Goal: Information Seeking & Learning: Learn about a topic

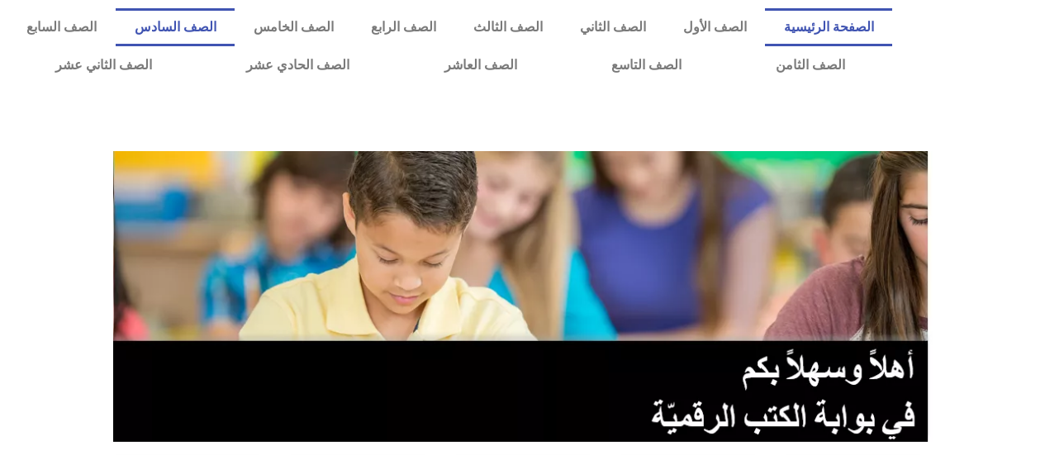
click at [235, 10] on link "الصف السادس" at bounding box center [175, 27] width 119 height 38
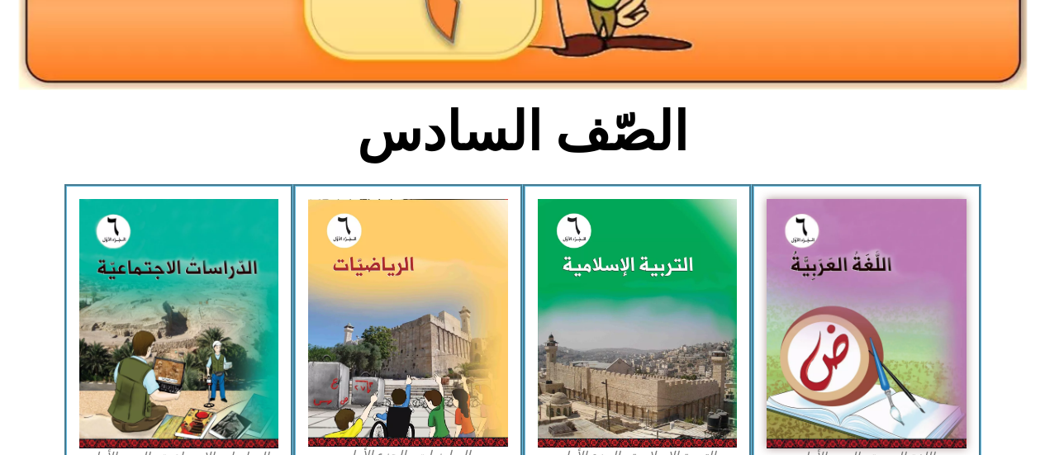
scroll to position [826, 0]
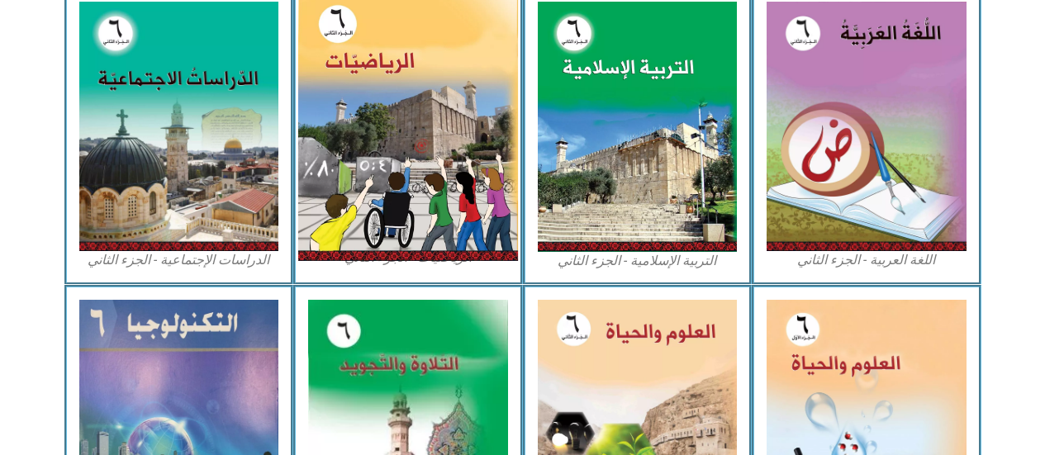
click at [410, 214] on img at bounding box center [408, 125] width 220 height 272
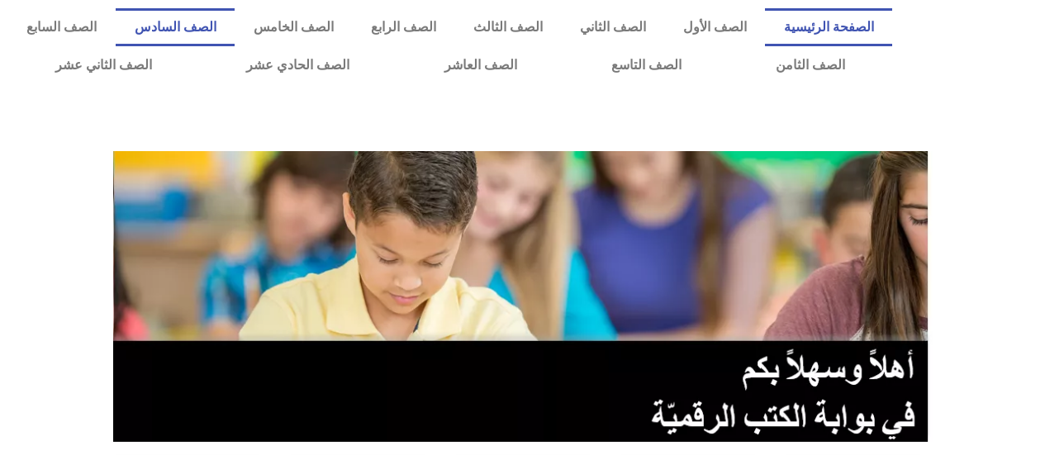
click at [235, 21] on link "الصف السادس" at bounding box center [175, 27] width 119 height 38
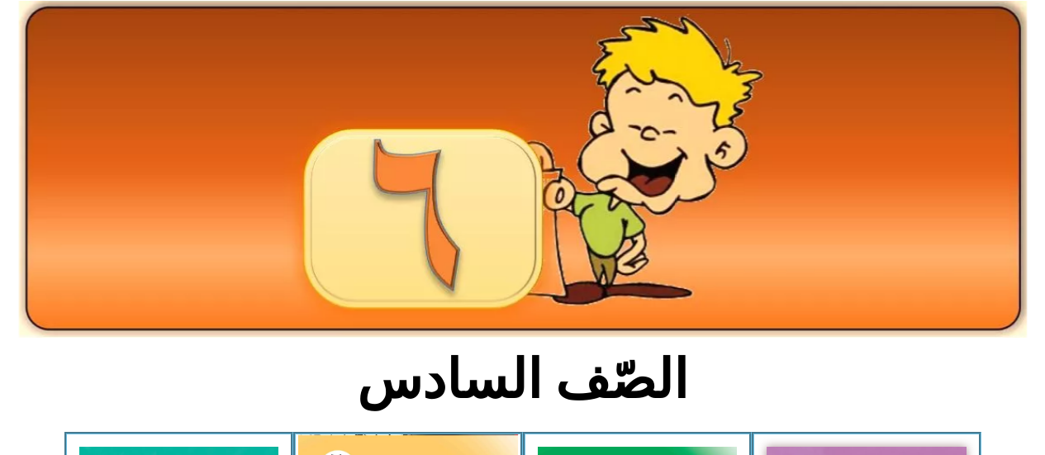
scroll to position [413, 0]
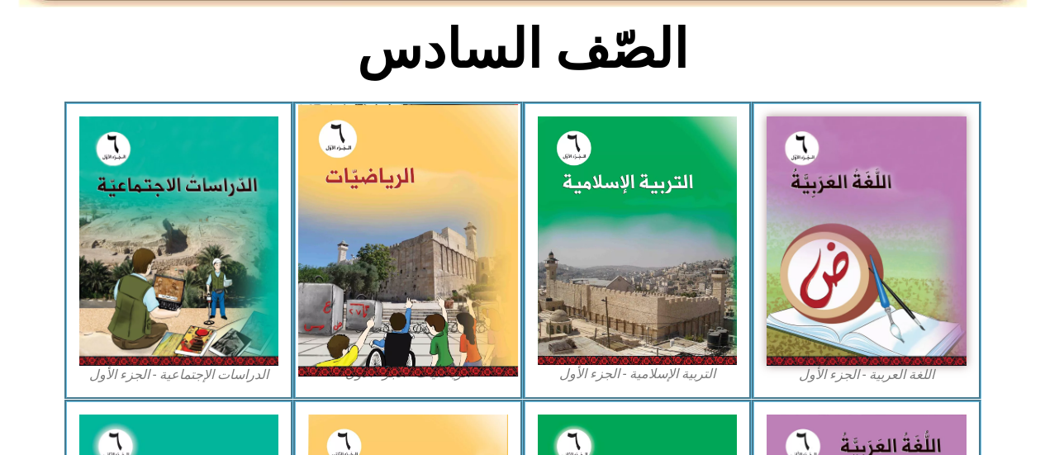
click at [443, 187] on img at bounding box center [408, 240] width 220 height 273
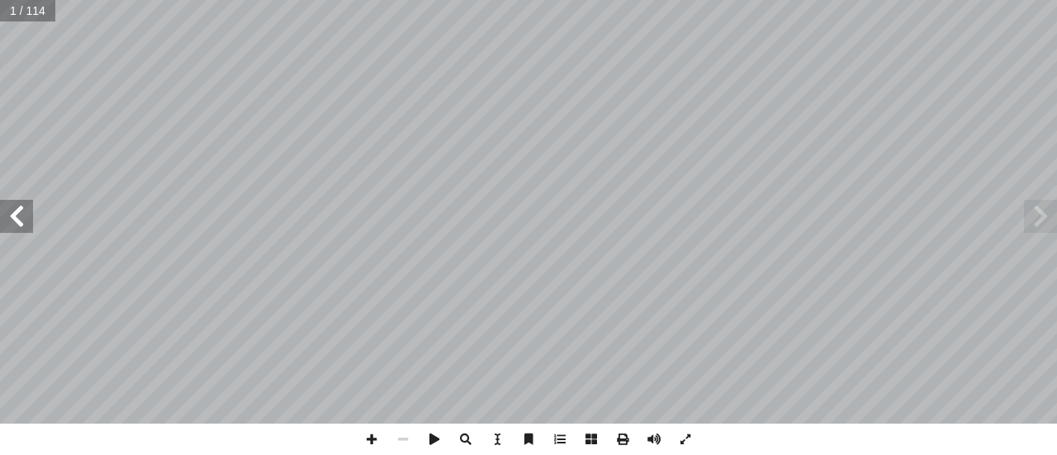
drag, startPoint x: 23, startPoint y: 220, endPoint x: 23, endPoint y: 208, distance: 11.6
click at [23, 208] on span at bounding box center [16, 216] width 33 height 33
click at [24, 206] on span at bounding box center [16, 216] width 33 height 33
click at [22, 202] on span at bounding box center [16, 216] width 33 height 33
click at [22, 201] on span at bounding box center [16, 216] width 33 height 33
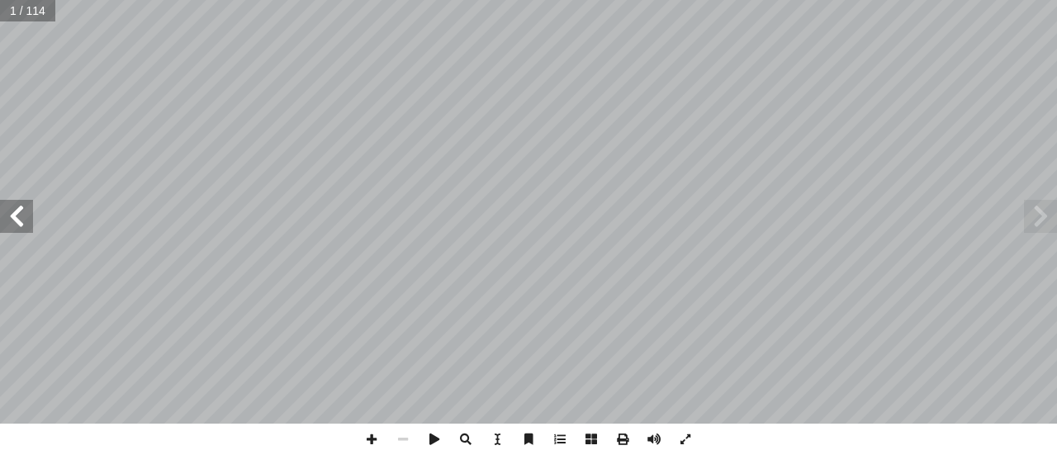
click at [22, 201] on span at bounding box center [16, 216] width 33 height 33
click at [21, 210] on span at bounding box center [16, 216] width 33 height 33
click at [17, 209] on span at bounding box center [16, 216] width 33 height 33
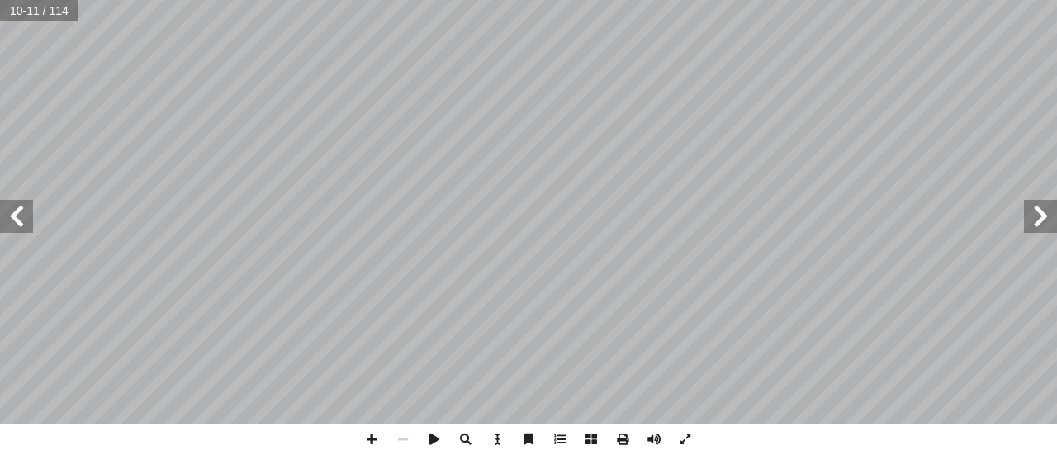
click at [8, 198] on div "٦ : ُ تعلم أ ا الجمع والطرح. ّ تي ّ قبل عملي ِ القسمة و ِ تا الضرب ّ ى عملي َ ر…" at bounding box center [528, 212] width 1057 height 424
click at [7, 188] on div "٦ : ُ تعلم أ ا الجمع والطرح. ّ تي ّ قبل عملي ِ القسمة و ِ تا الضرب ّ ى عملي َ ر…" at bounding box center [528, 212] width 1057 height 424
click at [15, 215] on span at bounding box center [16, 216] width 33 height 33
click at [17, 214] on span at bounding box center [16, 216] width 33 height 33
click at [19, 214] on span at bounding box center [16, 216] width 33 height 33
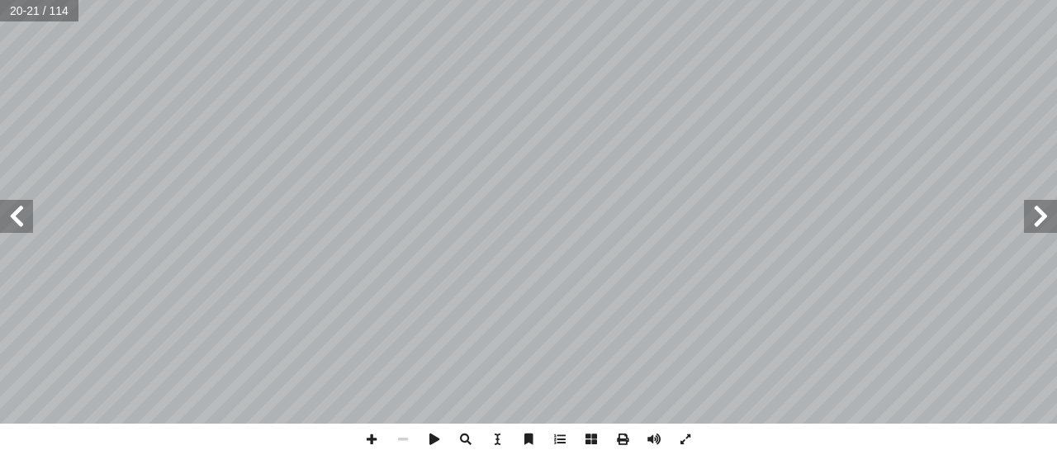
click at [0, 203] on span at bounding box center [16, 216] width 33 height 33
click at [377, 435] on span at bounding box center [371, 439] width 31 height 31
click at [377, 434] on span at bounding box center [371, 439] width 31 height 31
click at [375, 421] on div "١ 8 :) ٤ ط ( � نش . ٢ 9 = 9 × 9 = 8 ١ ّ ن أ ؛ ل� ٌ كامل ٌ مربع 8 ١ العدد .9 = 9…" at bounding box center [528, 227] width 1057 height 455
click at [377, 424] on div "١ 8 :) ٤ ط ( � نش . ٢ 9 = 9 × 9 = 8 ١ ّ ن أ ؛ ل� ٌ كامل ٌ مربع 8 ١ العدد .9 = 9…" at bounding box center [528, 227] width 1057 height 455
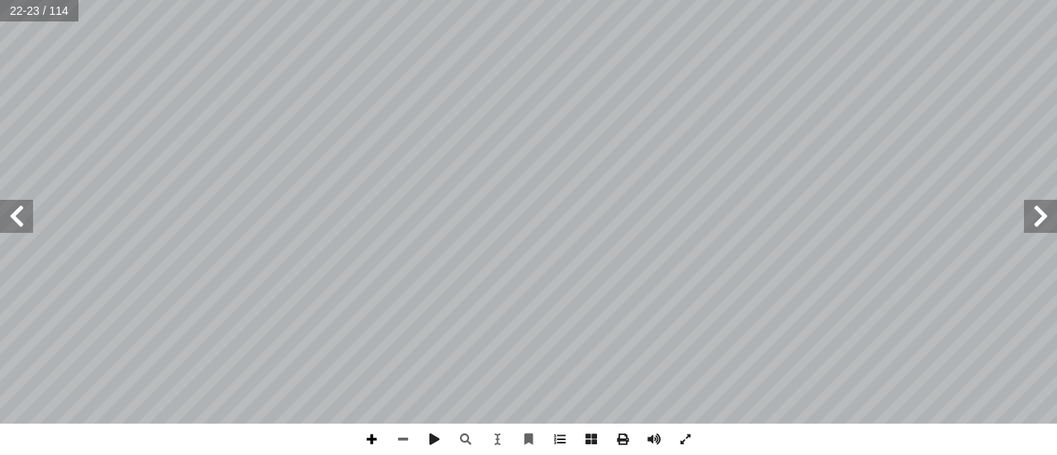
click at [377, 436] on span at bounding box center [371, 439] width 31 height 31
click at [23, 224] on span at bounding box center [16, 216] width 33 height 33
click at [552, 0] on html "الصفحة الرئيسية الصف الأول الصف الثاني الصف الثالث الصف الرابع الصف الخامس الصف…" at bounding box center [528, 75] width 1057 height 150
click at [491, 0] on html "الصفحة الرئيسية الصف الأول الصف الثاني الصف الثالث الصف الرابع الصف الخامس الصف…" at bounding box center [528, 75] width 1057 height 150
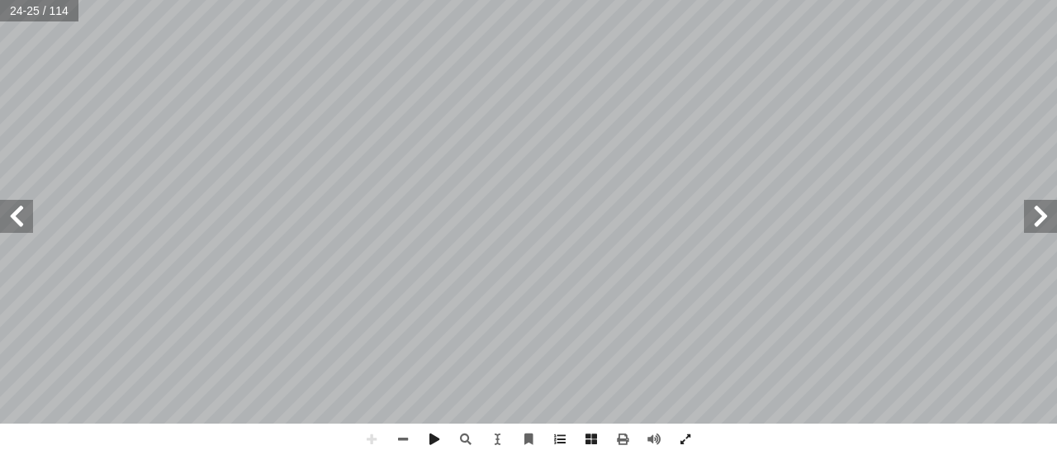
click at [1027, 209] on span at bounding box center [1040, 216] width 33 height 33
click at [400, 436] on span at bounding box center [402, 439] width 31 height 31
click at [452, 445] on div "١ 8 :) ٤ ط ( � نش . ٢ 9 = 9 × 9 = 8 ١ ّ ن أ ؛ ل� ٌ كامل ٌ مربع 8 ١ العدد .9 = 9…" at bounding box center [528, 227] width 1057 height 455
click at [16, 230] on span at bounding box center [16, 216] width 33 height 33
